Goal: Task Accomplishment & Management: Manage account settings

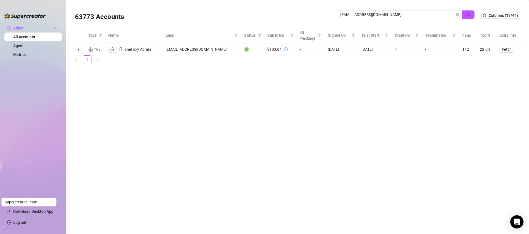
click at [436, 13] on input "[EMAIL_ADDRESS][DOMAIN_NAME]" at bounding box center [397, 15] width 114 height 6
click at [437, 13] on input "[EMAIL_ADDRESS][DOMAIN_NAME]" at bounding box center [397, 15] width 114 height 6
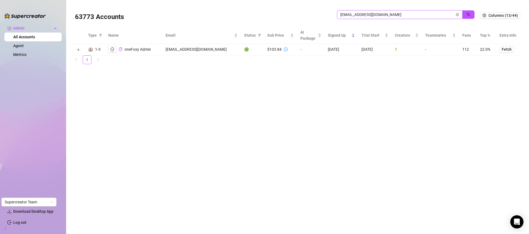
click at [437, 13] on input "[EMAIL_ADDRESS][DOMAIN_NAME]" at bounding box center [397, 15] width 114 height 6
type input "[EMAIL_ADDRESS][DOMAIN_NAME]"
click at [112, 46] on button "button" at bounding box center [114, 49] width 8 height 7
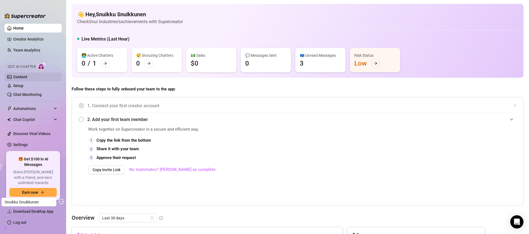
click at [27, 79] on link "Content" at bounding box center [20, 77] width 14 height 4
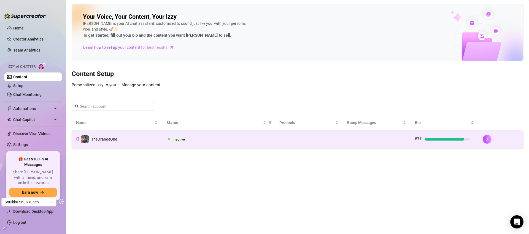
click at [188, 143] on td "Inactive" at bounding box center [218, 139] width 113 height 18
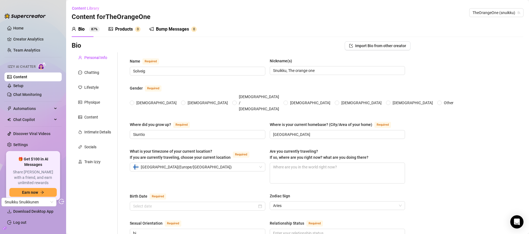
radio input "true"
type input "[DATE]"
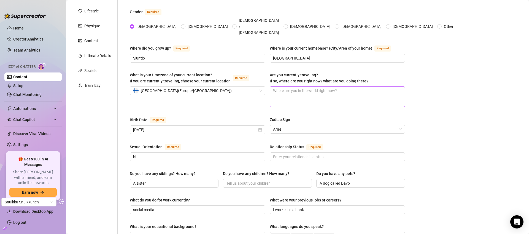
scroll to position [159, 0]
